Goal: Task Accomplishment & Management: Complete application form

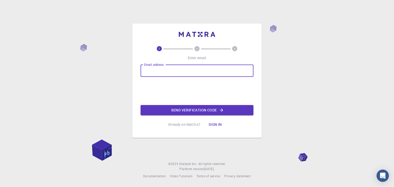
type input "[EMAIL_ADDRESS][DOMAIN_NAME]"
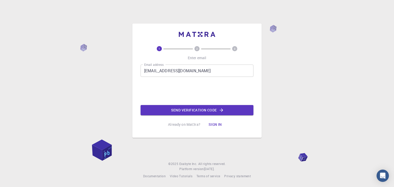
click at [196, 113] on button "Send verification code" at bounding box center [197, 110] width 113 height 10
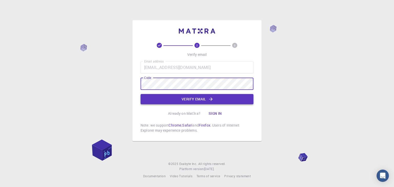
click at [175, 98] on button "Verify email" at bounding box center [197, 99] width 113 height 10
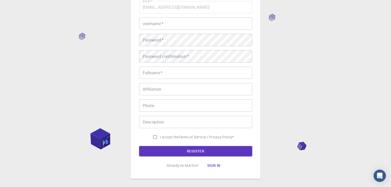
scroll to position [48, 0]
click at [156, 138] on input "I accept the Terms of Service / Privacy Policy *" at bounding box center [155, 137] width 10 height 10
click at [154, 138] on input "I accept the Terms of Service / Privacy Policy *" at bounding box center [155, 137] width 10 height 10
checkbox input "false"
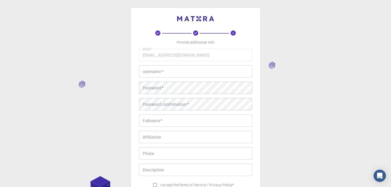
scroll to position [0, 0]
click at [175, 69] on input "username   *" at bounding box center [195, 72] width 113 height 12
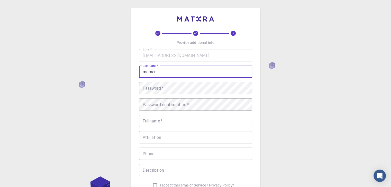
type input "momen"
click at [192, 76] on input "momen" at bounding box center [195, 72] width 113 height 12
click at [153, 97] on div "Email   * [EMAIL_ADDRESS][DOMAIN_NAME] Email   * username   * momen username   …" at bounding box center [195, 119] width 113 height 141
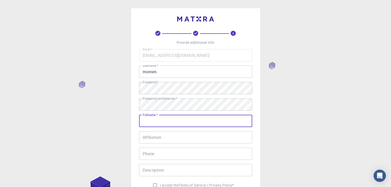
click at [180, 126] on input "Fullname   *" at bounding box center [195, 121] width 113 height 12
type input "momen [PERSON_NAME]"
click at [175, 135] on input "Affiliation" at bounding box center [195, 137] width 113 height 12
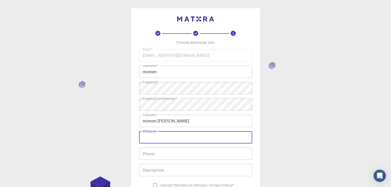
drag, startPoint x: 151, startPoint y: 132, endPoint x: 145, endPoint y: 132, distance: 5.9
click at [145, 132] on div "Affiliation Affiliation" at bounding box center [195, 137] width 113 height 12
drag, startPoint x: 149, startPoint y: 132, endPoint x: 143, endPoint y: 131, distance: 6.0
click at [141, 131] on div "Email   * [EMAIL_ADDRESS][DOMAIN_NAME] Email   * username   * momen username   …" at bounding box center [195, 119] width 113 height 141
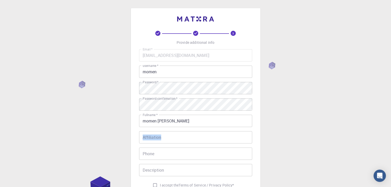
drag, startPoint x: 143, startPoint y: 131, endPoint x: 159, endPoint y: 132, distance: 16.5
click at [159, 132] on div "Affiliation Affiliation" at bounding box center [195, 137] width 113 height 12
copy label "Affiliation"
click at [176, 147] on div "Email   * [EMAIL_ADDRESS][DOMAIN_NAME] Email   * username   * momen username   …" at bounding box center [195, 119] width 113 height 141
click at [180, 138] on input "Affiliation" at bounding box center [195, 137] width 113 height 12
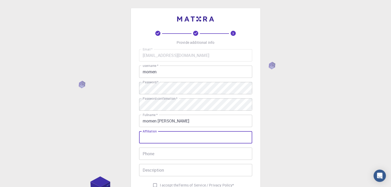
click at [153, 152] on input "Phone" at bounding box center [195, 154] width 113 height 12
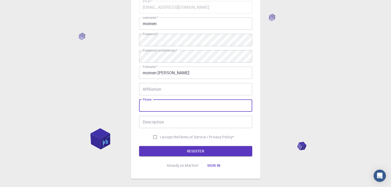
scroll to position [51, 0]
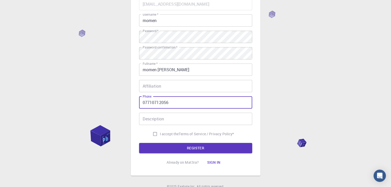
type input "07710712056"
click at [170, 120] on input "Description" at bounding box center [195, 119] width 113 height 12
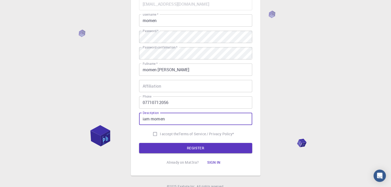
type input "iam momen"
drag, startPoint x: 212, startPoint y: 154, endPoint x: 212, endPoint y: 150, distance: 4.1
click at [212, 154] on div "3 Provide additional info Email   * [EMAIL_ADDRESS][DOMAIN_NAME] Email   * user…" at bounding box center [195, 73] width 113 height 188
click at [212, 150] on button "REGISTER" at bounding box center [195, 148] width 113 height 10
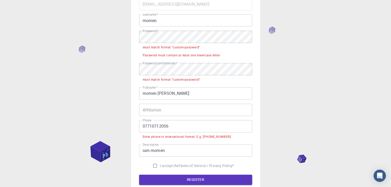
click at [189, 136] on div "Enter phone in international format. E.g. [PHONE_NUMBER]" at bounding box center [186, 137] width 88 height 5
click at [143, 126] on input "07710712056" at bounding box center [195, 126] width 113 height 12
click at [141, 127] on input "07710712056" at bounding box center [195, 126] width 113 height 12
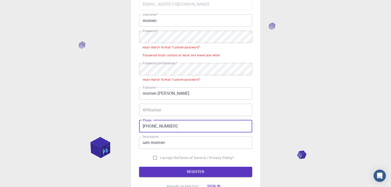
click at [208, 172] on button "REGISTER" at bounding box center [195, 172] width 113 height 10
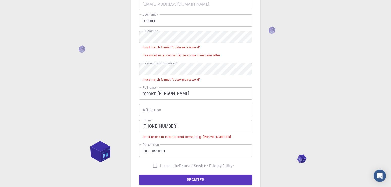
click at [187, 127] on input "[PHONE_NUMBER]" at bounding box center [195, 126] width 113 height 12
click at [209, 137] on div "Enter phone in international format. E.g. [PHONE_NUMBER]" at bounding box center [186, 137] width 88 height 5
click at [203, 136] on div "Enter phone in international format. E.g. [PHONE_NUMBER]" at bounding box center [186, 137] width 88 height 5
click at [215, 136] on div "Enter phone in international format. E.g. [PHONE_NUMBER]" at bounding box center [186, 137] width 88 height 5
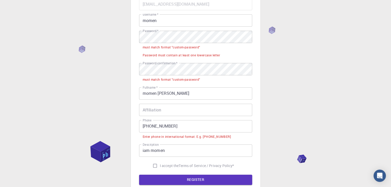
click at [173, 125] on input "[PHONE_NUMBER]" at bounding box center [195, 126] width 113 height 12
click at [159, 127] on input "[PHONE_NUMBER]" at bounding box center [195, 126] width 113 height 12
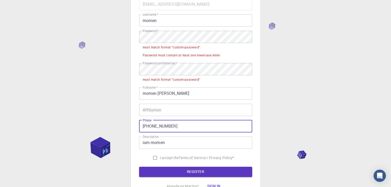
click at [167, 128] on input "[PHONE_NUMBER]" at bounding box center [195, 126] width 113 height 12
type input "[PHONE_NUMBER]"
click at [190, 174] on button "REGISTER" at bounding box center [195, 172] width 113 height 10
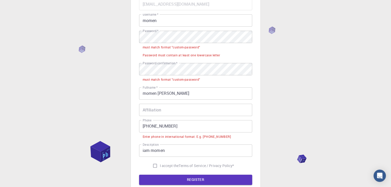
click at [153, 165] on input "I accept the Terms of Service / Privacy Policy *" at bounding box center [155, 166] width 10 height 10
checkbox input "true"
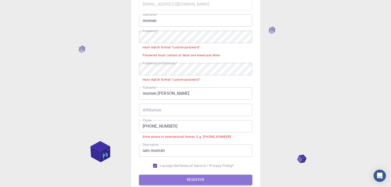
click at [172, 177] on button "REGISTER" at bounding box center [195, 180] width 113 height 10
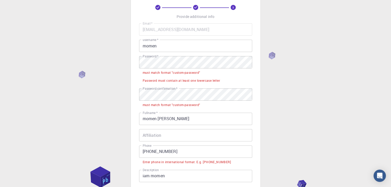
scroll to position [26, 0]
click at [167, 130] on input "Affiliation" at bounding box center [195, 136] width 113 height 12
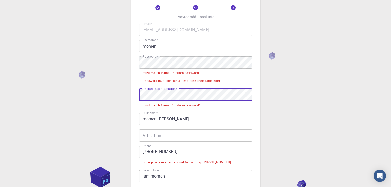
click at [174, 76] on li "must match format "custom-password"" at bounding box center [195, 73] width 113 height 8
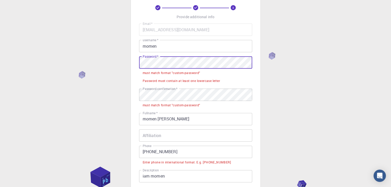
click at [174, 50] on input "momen" at bounding box center [195, 46] width 113 height 12
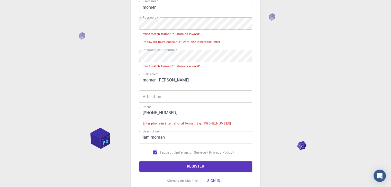
scroll to position [106, 0]
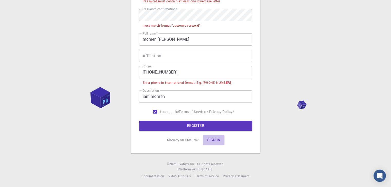
click at [212, 142] on button "Sign in" at bounding box center [214, 140] width 22 height 10
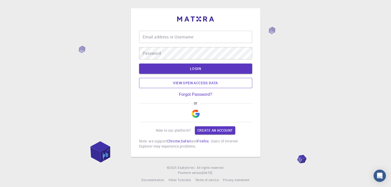
type input "[EMAIL_ADDRESS][DOMAIN_NAME]"
click at [198, 110] on img "button" at bounding box center [195, 114] width 8 height 8
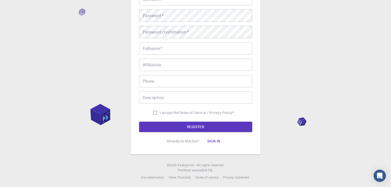
scroll to position [74, 0]
